Goal: Check status

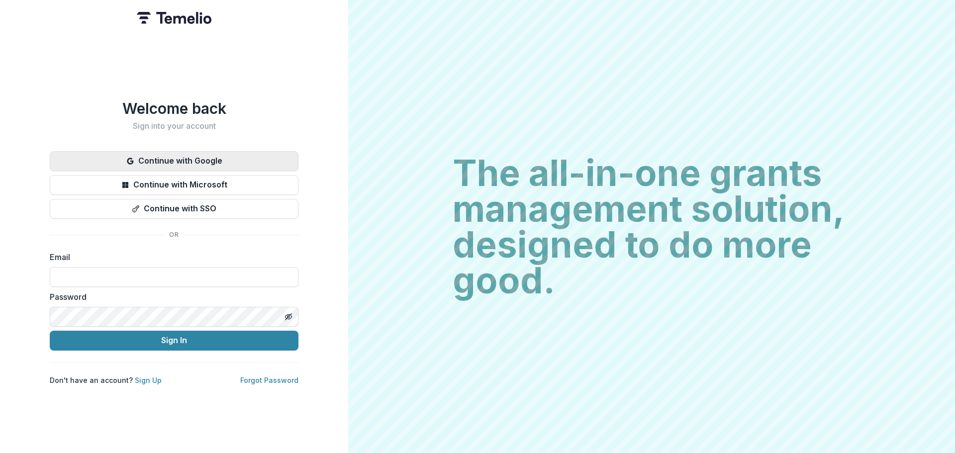
click at [228, 156] on button "Continue with Google" at bounding box center [174, 161] width 249 height 20
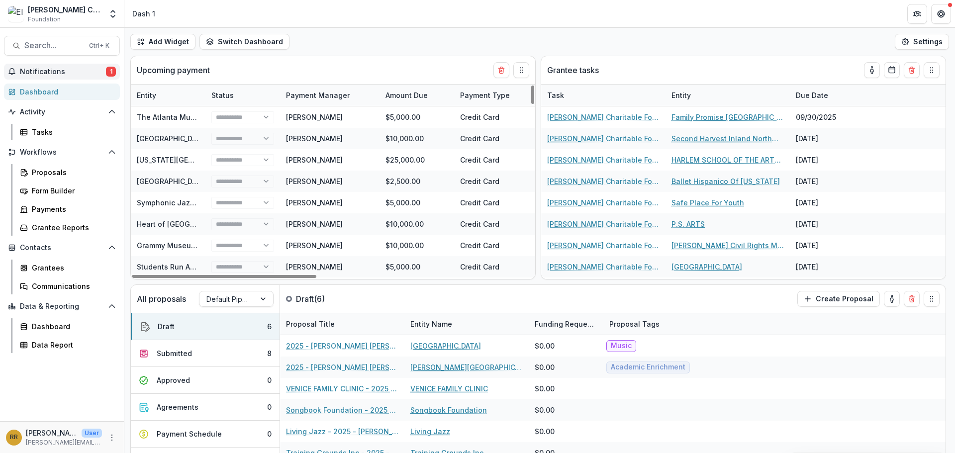
click at [92, 75] on span "Notifications" at bounding box center [63, 72] width 86 height 8
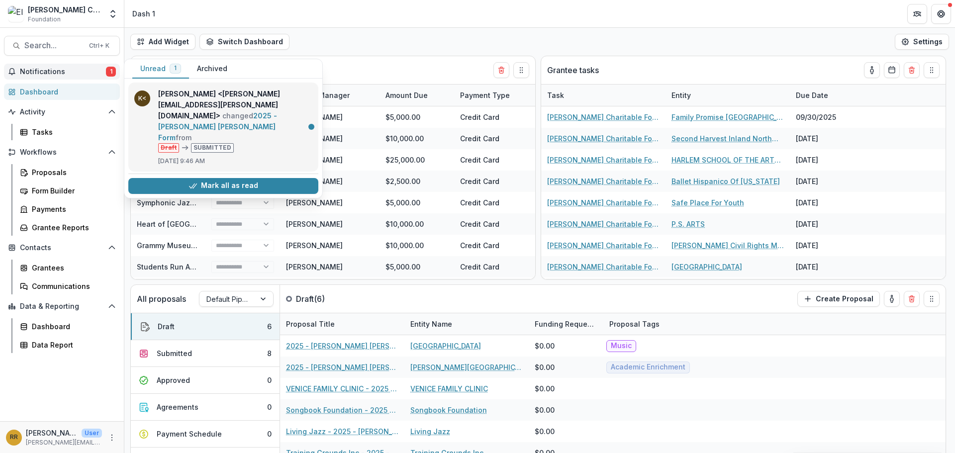
click at [233, 116] on link "2025 - [PERSON_NAME] [PERSON_NAME] Form" at bounding box center [217, 126] width 119 height 30
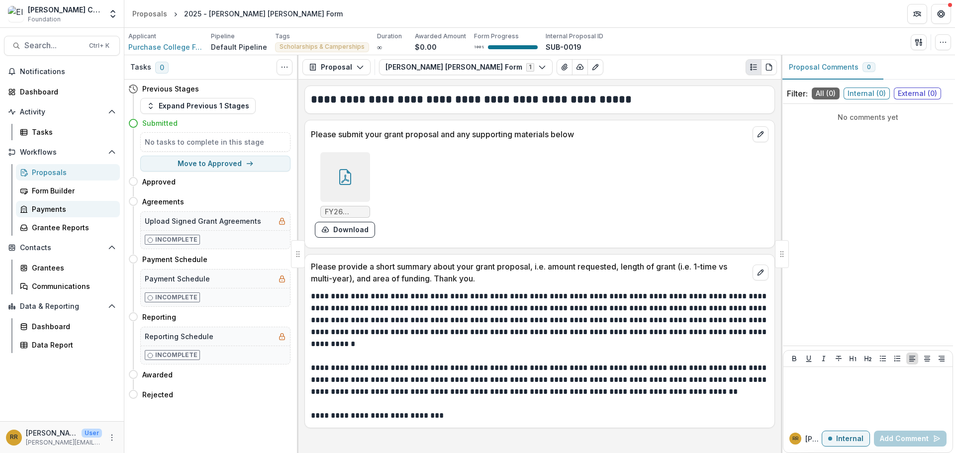
click at [44, 208] on div "Payments" at bounding box center [72, 209] width 80 height 10
